Goal: Task Accomplishment & Management: Use online tool/utility

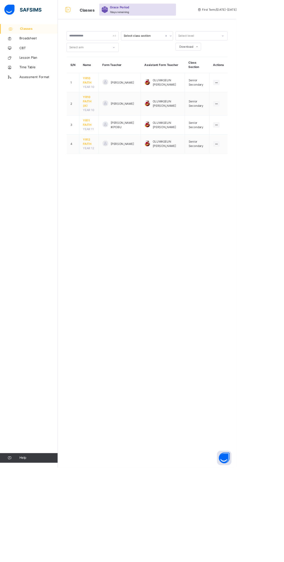
click at [104, 169] on span "YR12 FAITH" at bounding box center [107, 170] width 14 height 10
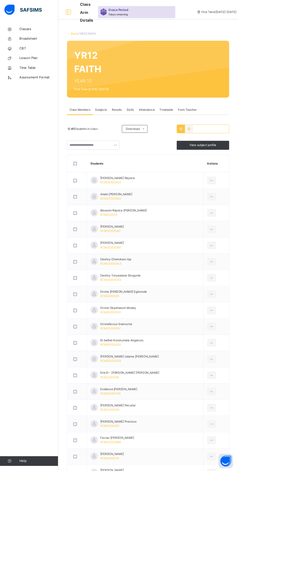
click at [176, 131] on span "Attendance" at bounding box center [175, 131] width 19 height 5
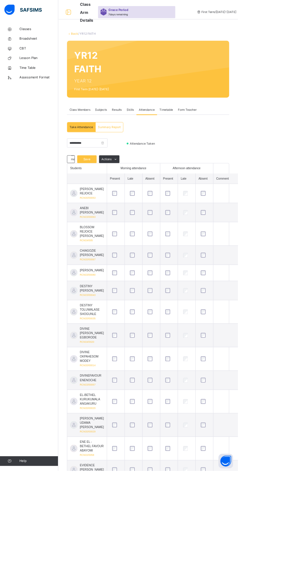
click at [104, 190] on span "Save" at bounding box center [103, 190] width 14 height 5
